Goal: Task Accomplishment & Management: Manage account settings

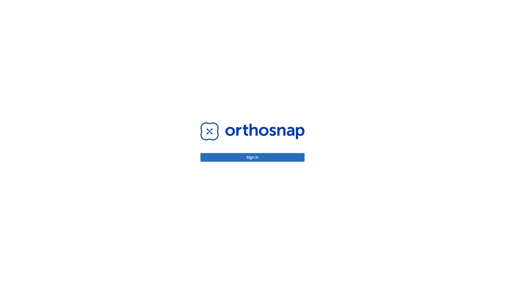
click at [253, 157] on button "Sign in" at bounding box center [253, 157] width 104 height 9
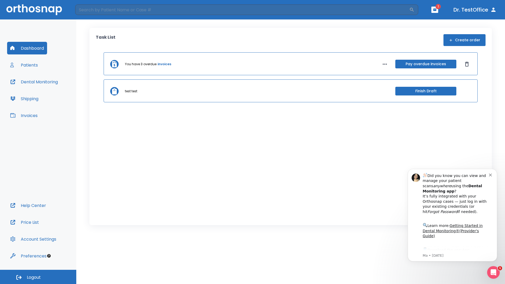
click at [38, 277] on span "Logout" at bounding box center [34, 278] width 14 height 6
